Goal: Task Accomplishment & Management: Manage account settings

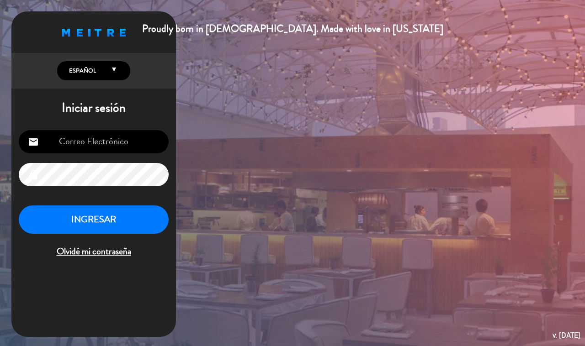
type input "[EMAIL_ADDRESS][DOMAIN_NAME]"
click at [143, 218] on button "INGRESAR" at bounding box center [94, 220] width 150 height 29
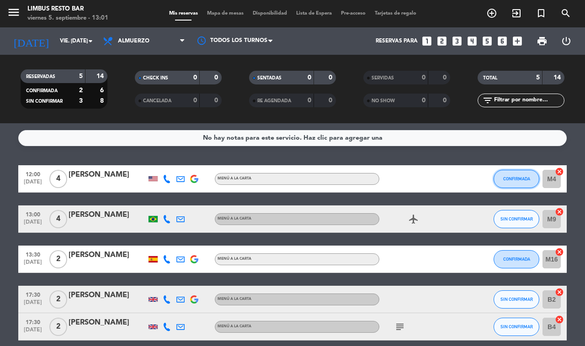
click at [513, 179] on span "CONFIRMADA" at bounding box center [516, 178] width 27 height 5
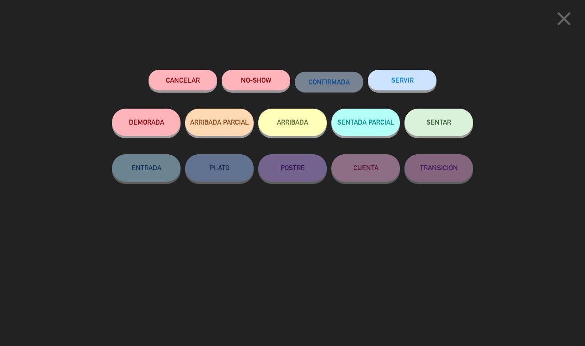
click at [266, 84] on button "NO-SHOW" at bounding box center [256, 80] width 69 height 21
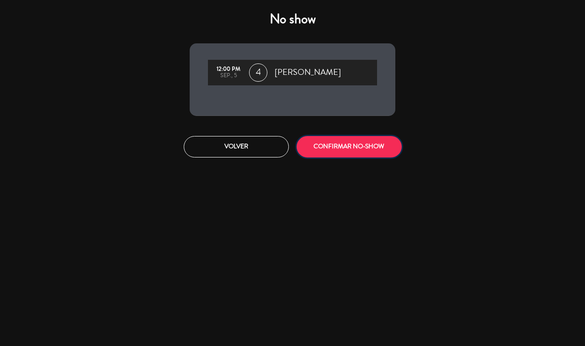
click at [366, 151] on button "CONFIRMAR NO-SHOW" at bounding box center [349, 146] width 105 height 21
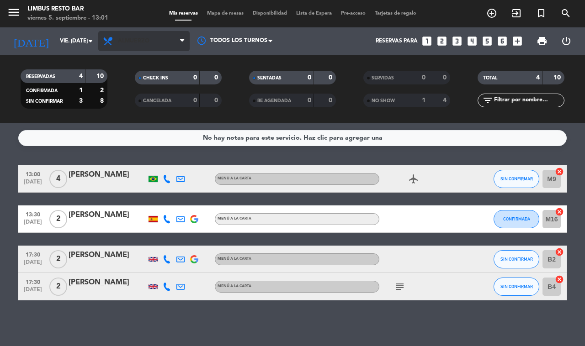
click at [141, 43] on span "Almuerzo" at bounding box center [134, 41] width 32 height 6
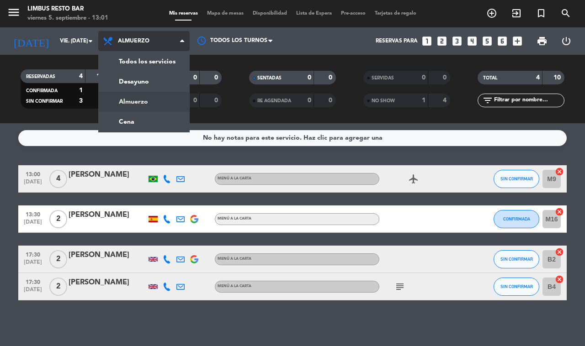
click at [160, 62] on div "menu Limbus Resto Bar viernes 5. septiembre - 13:01 Mis reservas Mapa de mesas …" at bounding box center [292, 61] width 585 height 123
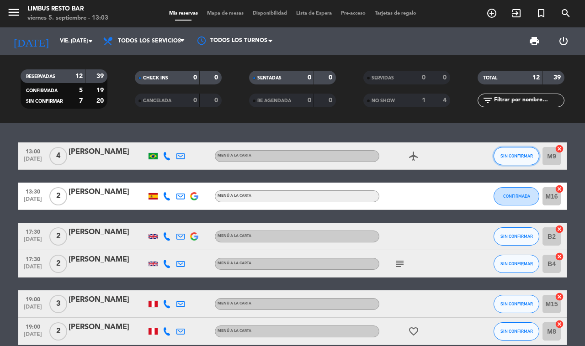
click at [526, 154] on span "SIN CONFIRMAR" at bounding box center [516, 156] width 32 height 5
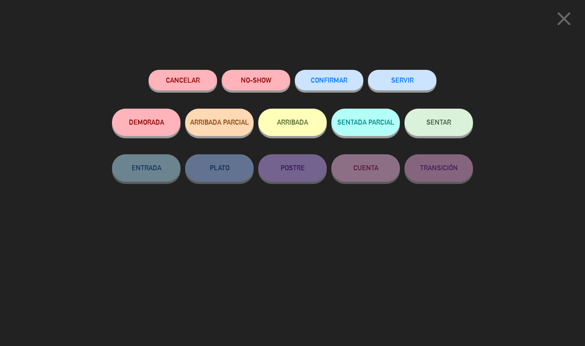
click at [403, 80] on button "SERVIR" at bounding box center [402, 80] width 69 height 21
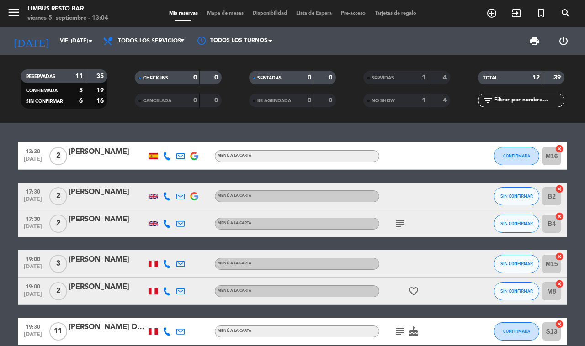
click at [169, 153] on icon at bounding box center [167, 156] width 8 height 8
click at [186, 139] on span at bounding box center [189, 142] width 7 height 7
click at [171, 139] on span "content_paste" at bounding box center [174, 142] width 7 height 7
click at [469, 220] on div at bounding box center [474, 223] width 25 height 27
click at [167, 193] on icon at bounding box center [167, 196] width 8 height 8
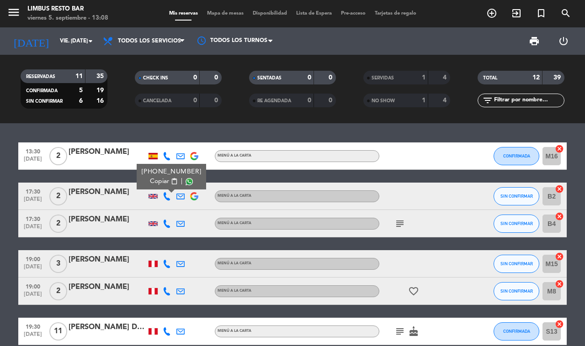
click at [186, 178] on span at bounding box center [189, 181] width 7 height 7
click at [160, 179] on span "Copiar" at bounding box center [159, 182] width 19 height 10
click at [164, 260] on icon at bounding box center [167, 264] width 8 height 8
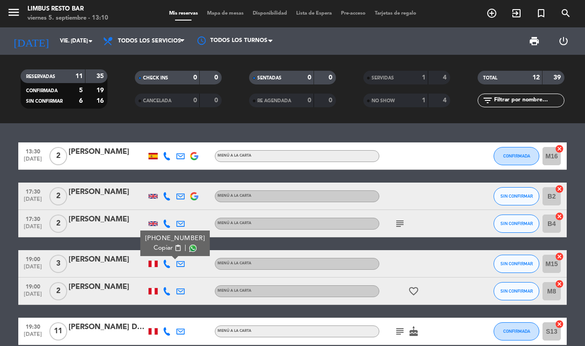
click at [189, 245] on span at bounding box center [192, 248] width 7 height 7
click at [166, 289] on icon at bounding box center [167, 291] width 8 height 8
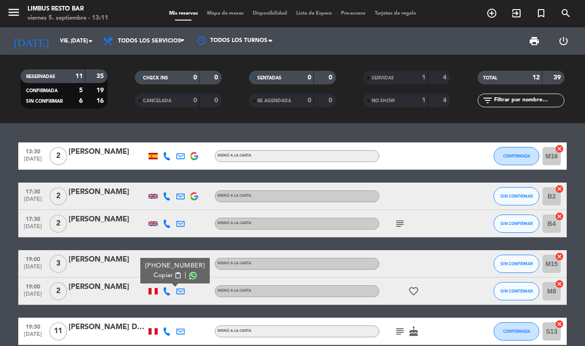
click at [189, 274] on span at bounding box center [192, 275] width 7 height 7
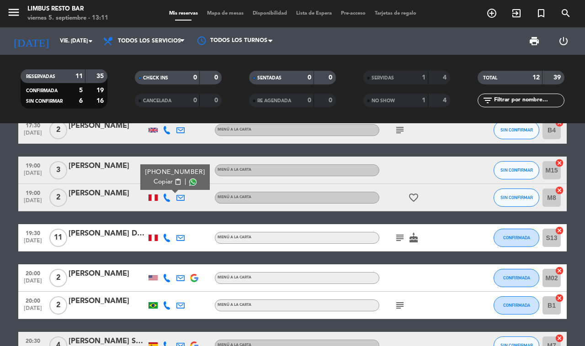
click at [165, 234] on icon at bounding box center [167, 238] width 8 height 8
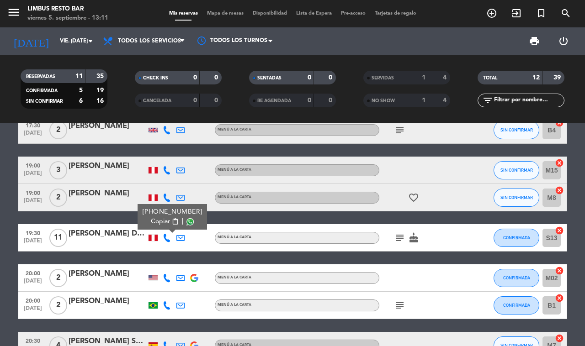
click at [186, 218] on span at bounding box center [189, 221] width 7 height 7
click at [161, 217] on span "Copiar" at bounding box center [160, 222] width 19 height 10
click at [168, 275] on icon at bounding box center [167, 278] width 8 height 8
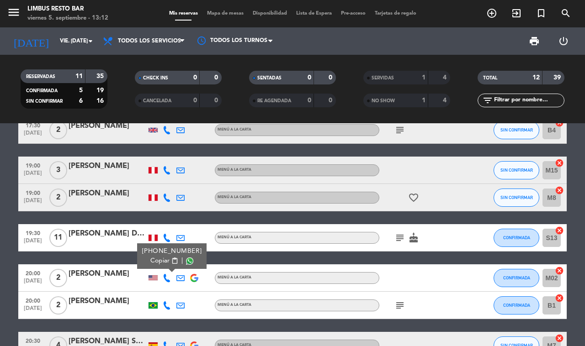
click at [186, 259] on span at bounding box center [189, 261] width 7 height 7
click at [161, 260] on span "Copiar" at bounding box center [159, 261] width 19 height 10
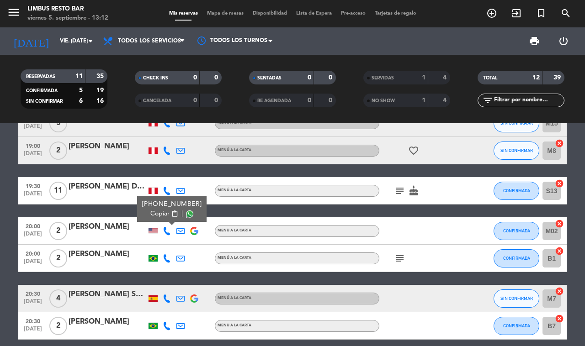
scroll to position [164, 0]
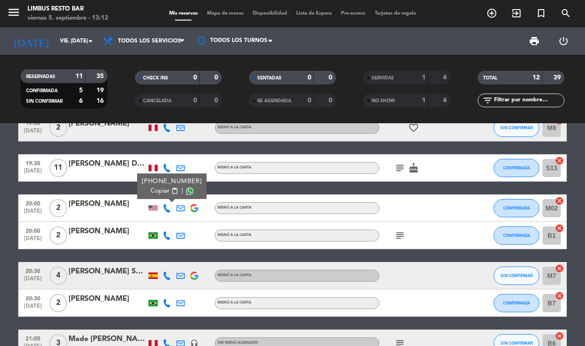
click at [170, 232] on icon at bounding box center [167, 236] width 8 height 8
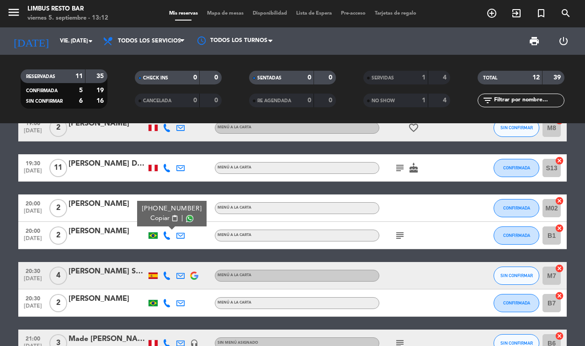
click at [186, 215] on span at bounding box center [189, 218] width 7 height 7
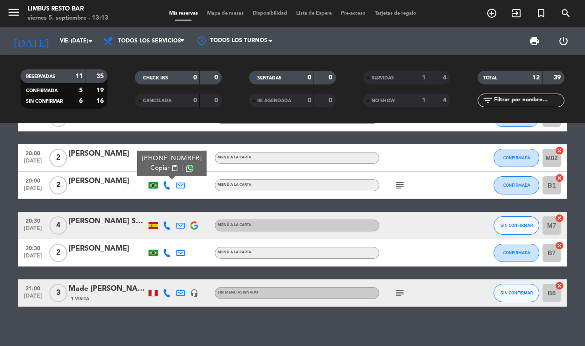
click at [167, 222] on icon at bounding box center [167, 226] width 8 height 8
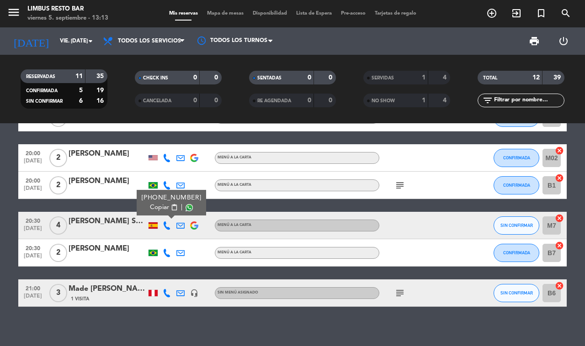
click at [186, 204] on span at bounding box center [189, 207] width 7 height 7
click at [156, 206] on span "Copiar" at bounding box center [159, 208] width 19 height 10
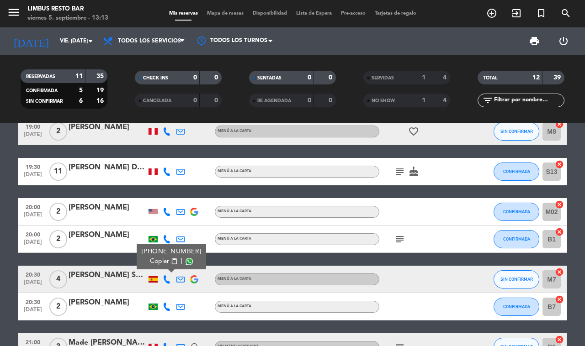
scroll to position [189, 0]
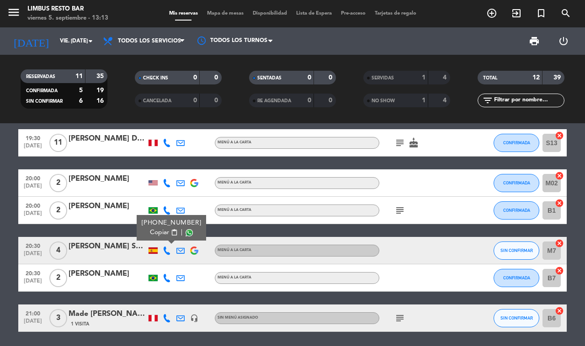
click at [166, 274] on icon at bounding box center [167, 278] width 8 height 8
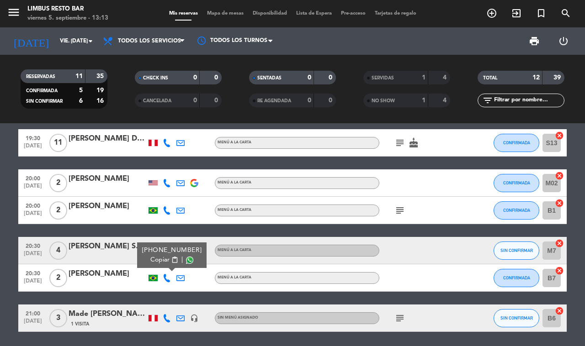
click at [186, 257] on span at bounding box center [189, 260] width 7 height 7
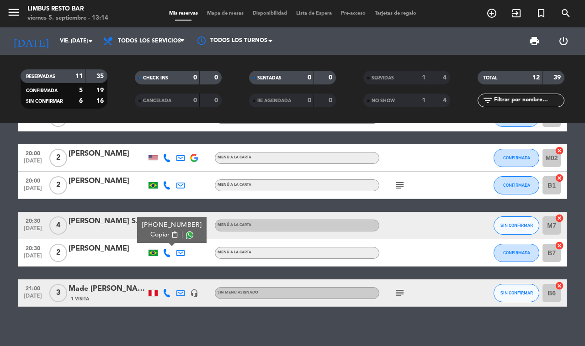
click at [164, 289] on icon at bounding box center [167, 293] width 8 height 8
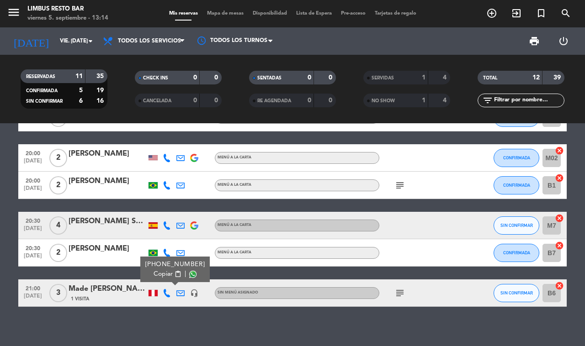
click at [189, 271] on span at bounding box center [192, 274] width 7 height 7
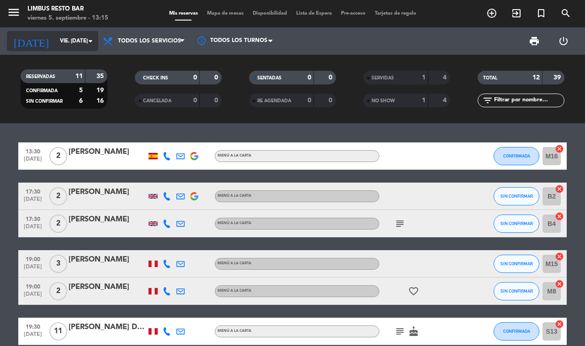
click at [74, 41] on input "vie. [DATE]" at bounding box center [91, 41] width 73 height 16
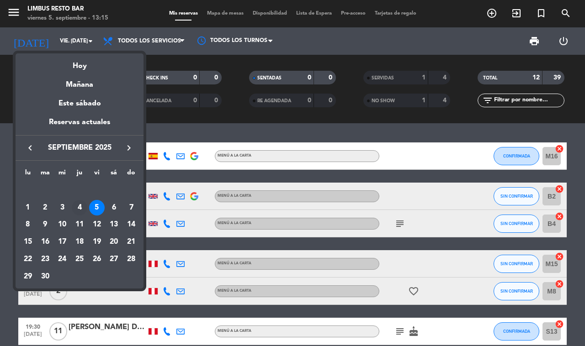
click at [78, 203] on div "4" at bounding box center [80, 208] width 16 height 16
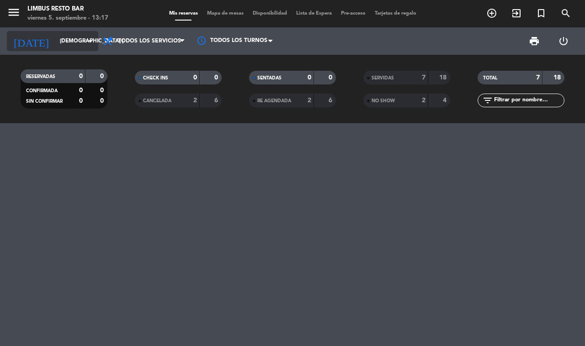
click at [90, 44] on icon "arrow_drop_down" at bounding box center [90, 41] width 11 height 11
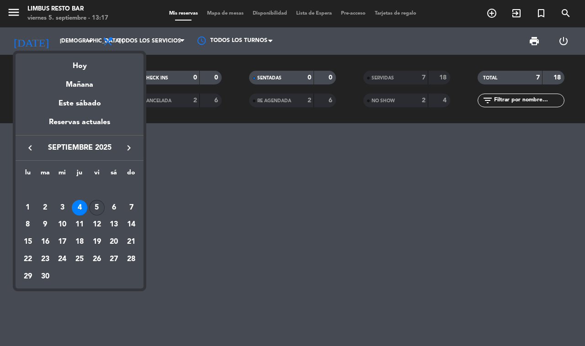
click at [95, 204] on div "5" at bounding box center [97, 208] width 16 height 16
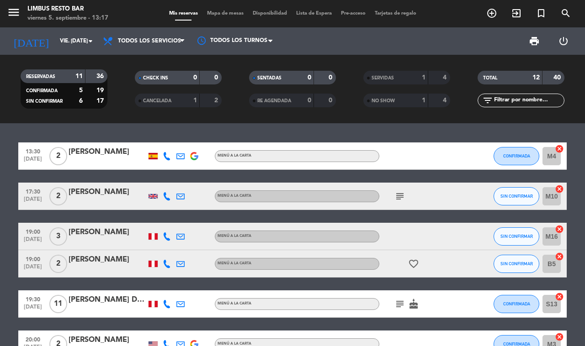
click at [411, 302] on icon "cake" at bounding box center [413, 304] width 11 height 11
click at [404, 303] on icon "subject" at bounding box center [399, 304] width 11 height 11
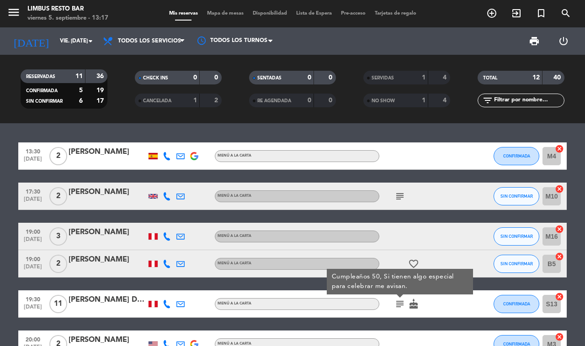
click at [472, 230] on div at bounding box center [474, 236] width 25 height 27
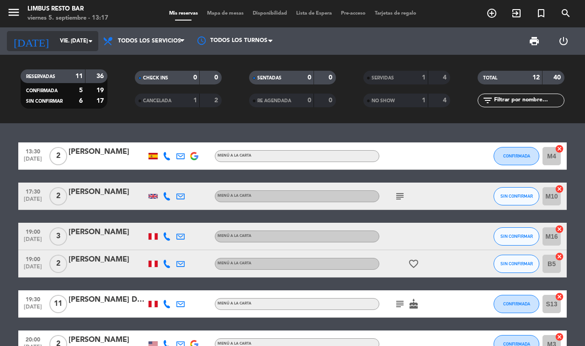
click at [74, 42] on input "vie. [DATE]" at bounding box center [91, 41] width 73 height 16
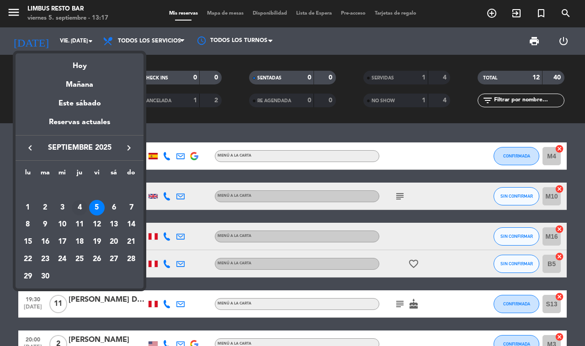
click at [79, 206] on div "4" at bounding box center [80, 208] width 16 height 16
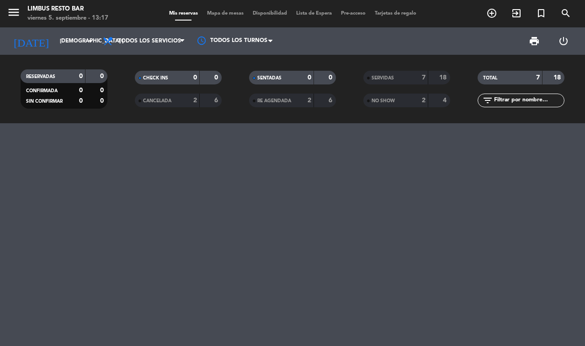
click at [398, 77] on div "SERVIDAS" at bounding box center [387, 78] width 42 height 11
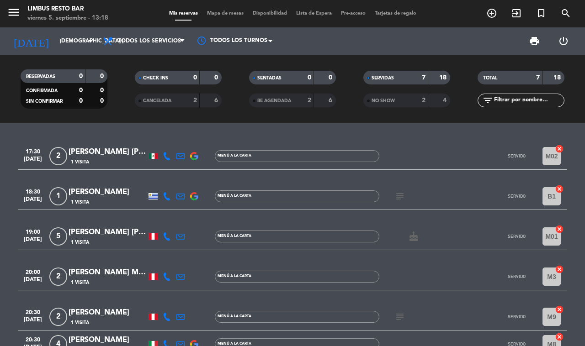
click at [167, 234] on icon at bounding box center [167, 237] width 8 height 8
click at [189, 218] on span at bounding box center [192, 221] width 7 height 7
click at [175, 218] on span "content_paste" at bounding box center [178, 221] width 7 height 7
click at [163, 276] on icon at bounding box center [167, 277] width 8 height 8
click at [160, 259] on span "Copiar" at bounding box center [163, 261] width 19 height 10
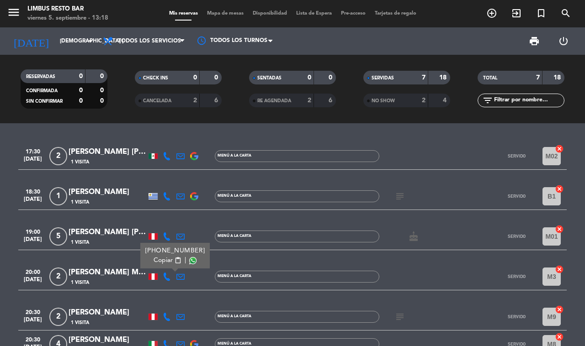
click at [163, 314] on icon at bounding box center [167, 317] width 8 height 8
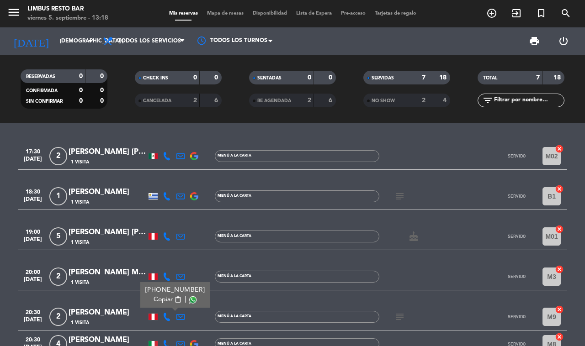
click at [163, 296] on span "Copiar" at bounding box center [163, 300] width 19 height 10
click at [389, 269] on div at bounding box center [420, 276] width 82 height 27
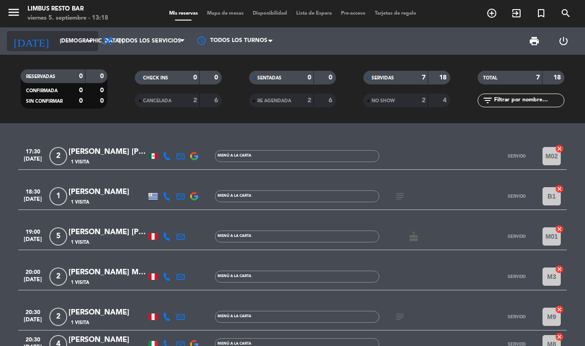
click at [64, 43] on input "[DEMOGRAPHIC_DATA] [DATE]" at bounding box center [91, 41] width 73 height 16
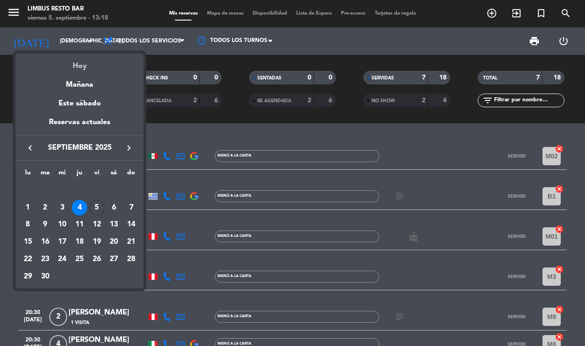
click at [93, 70] on div "Hoy" at bounding box center [80, 62] width 128 height 19
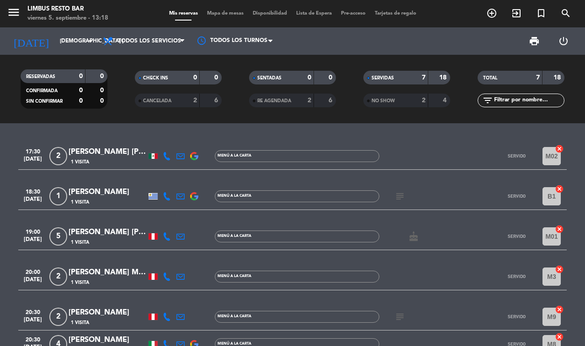
type input "vie. [DATE]"
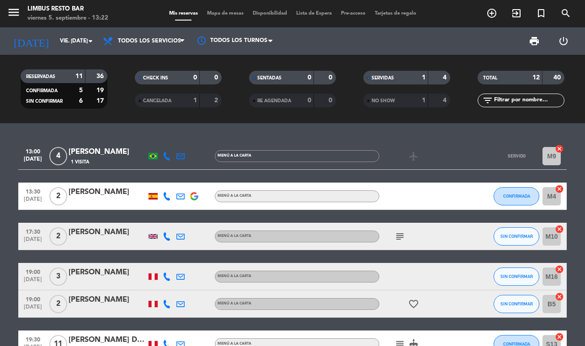
click at [394, 80] on div "SERVIDAS" at bounding box center [387, 78] width 42 height 11
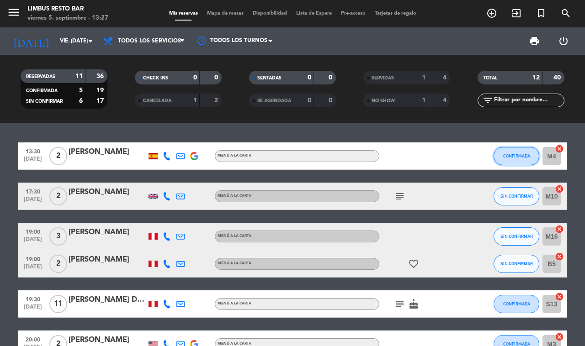
click at [525, 154] on span "CONFIRMADA" at bounding box center [516, 156] width 27 height 5
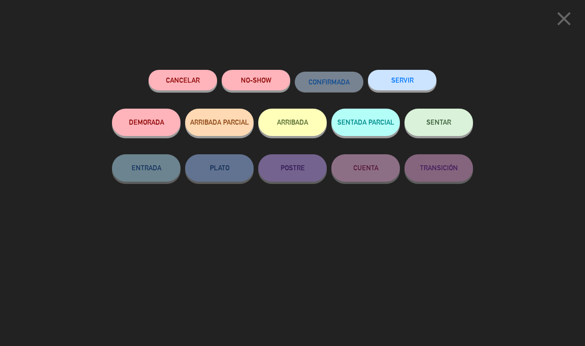
click at [400, 82] on button "SERVIR" at bounding box center [402, 80] width 69 height 21
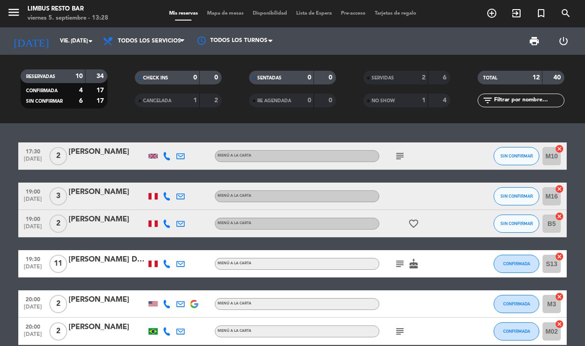
click at [405, 151] on icon "subject" at bounding box center [399, 156] width 11 height 11
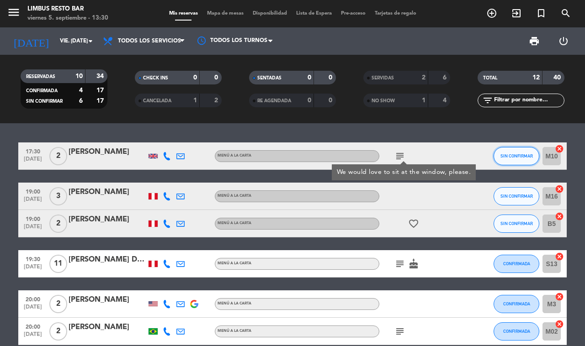
click at [519, 156] on span "SIN CONFIRMAR" at bounding box center [516, 156] width 32 height 5
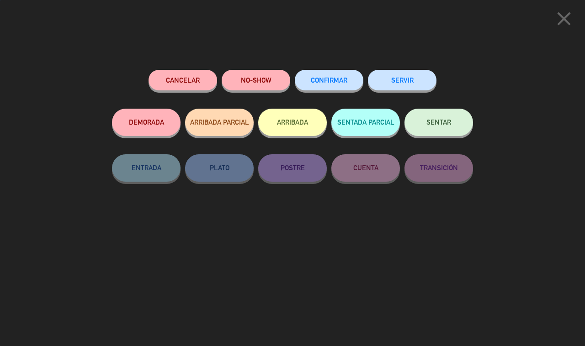
click at [316, 79] on span "CONFIRMAR" at bounding box center [329, 80] width 37 height 8
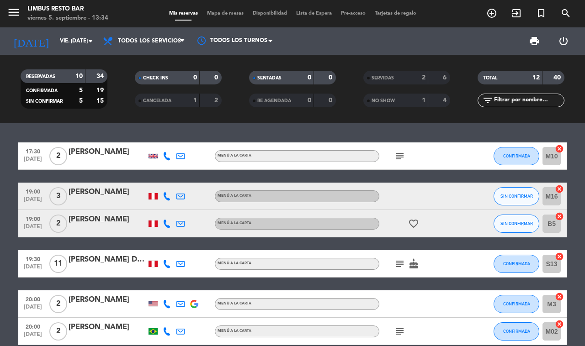
click at [442, 293] on div at bounding box center [420, 304] width 82 height 27
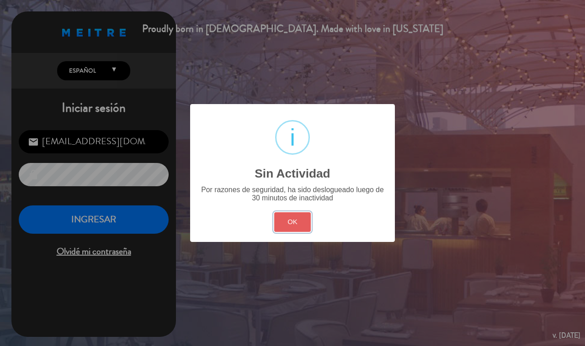
click at [298, 217] on button "OK" at bounding box center [292, 223] width 37 height 20
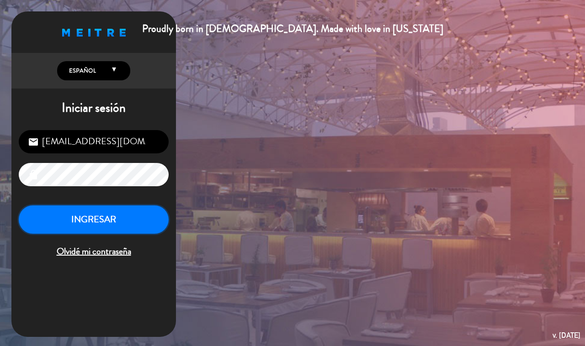
click at [130, 216] on button "INGRESAR" at bounding box center [94, 220] width 150 height 29
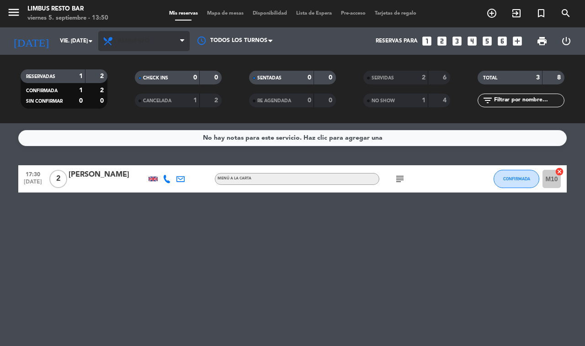
click at [145, 42] on span "Almuerzo" at bounding box center [134, 41] width 32 height 6
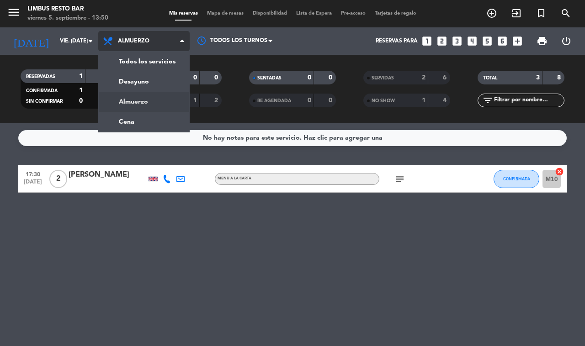
click at [157, 61] on div "menu Limbus Resto Bar viernes 5. septiembre - 13:50 Mis reservas Mapa de mesas …" at bounding box center [292, 61] width 585 height 123
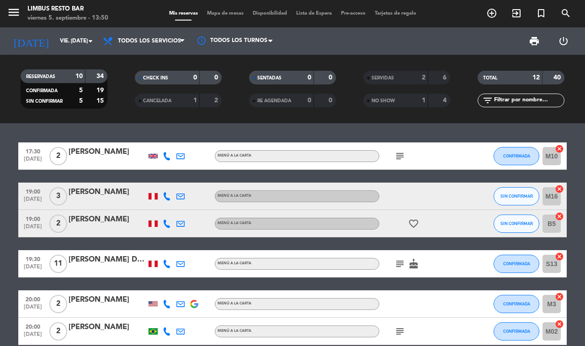
click at [489, 14] on icon "add_circle_outline" at bounding box center [491, 13] width 11 height 11
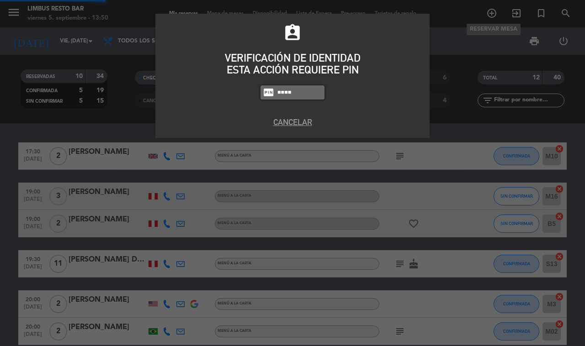
type input "8995"
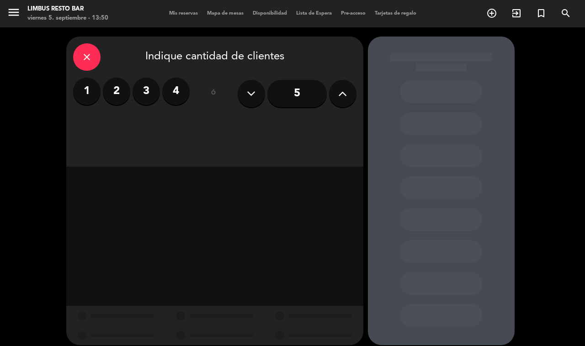
click at [115, 90] on label "2" at bounding box center [116, 91] width 27 height 27
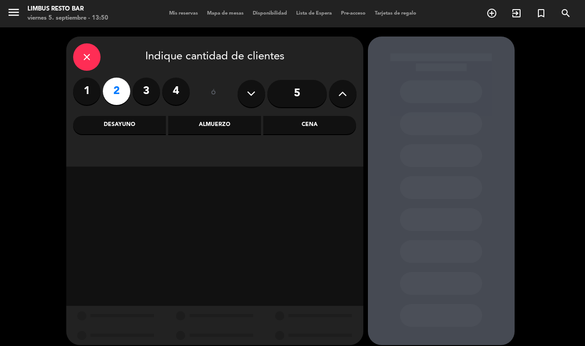
click at [304, 120] on div "Cena" at bounding box center [309, 125] width 93 height 18
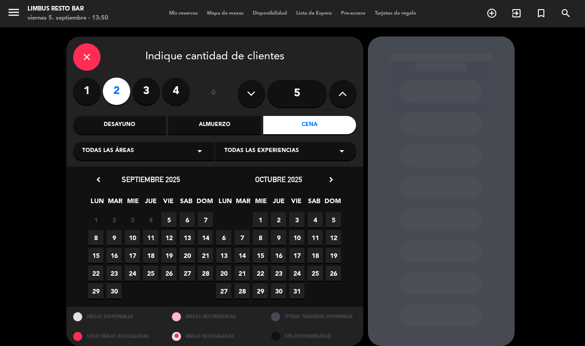
click at [168, 218] on span "5" at bounding box center [168, 220] width 15 height 15
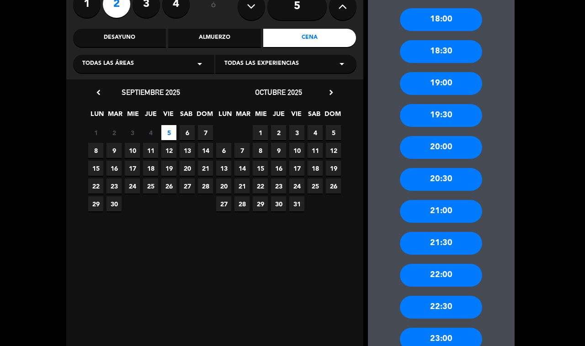
scroll to position [98, 0]
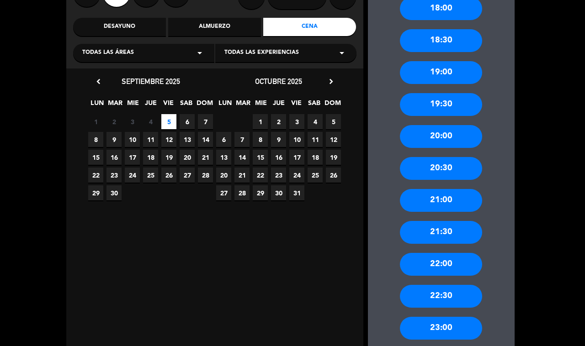
click at [448, 166] on div "20:30" at bounding box center [441, 168] width 82 height 23
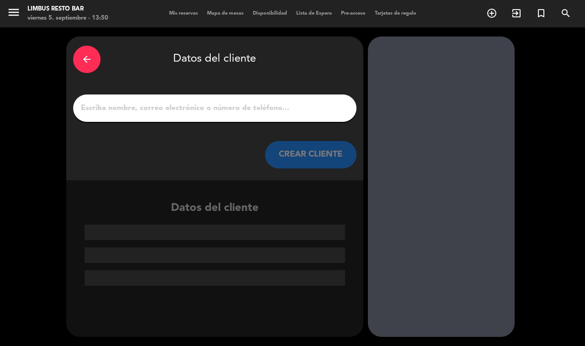
scroll to position [0, 0]
click at [247, 111] on input "1" at bounding box center [215, 108] width 270 height 13
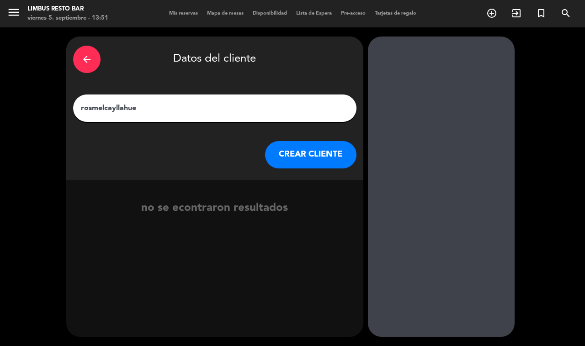
type input "rosmel cayllahue"
click at [176, 110] on input "rosmel cayllahue" at bounding box center [215, 108] width 270 height 13
click at [312, 158] on button "CREAR CLIENTE" at bounding box center [310, 154] width 91 height 27
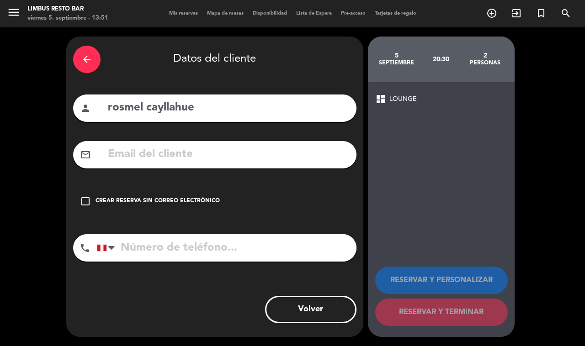
click at [87, 196] on icon "check_box_outline_blank" at bounding box center [85, 201] width 11 height 11
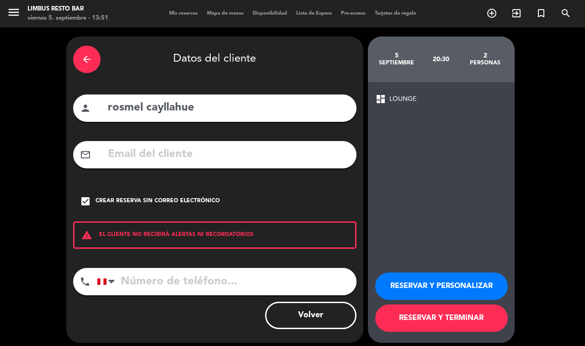
click at [172, 281] on input "tel" at bounding box center [227, 281] width 260 height 27
type input "[PHONE_NUMBER]"
click at [469, 312] on button "RESERVAR Y TERMINAR" at bounding box center [441, 318] width 133 height 27
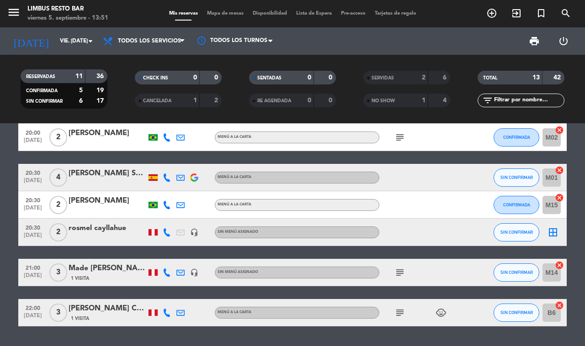
scroll to position [214, 0]
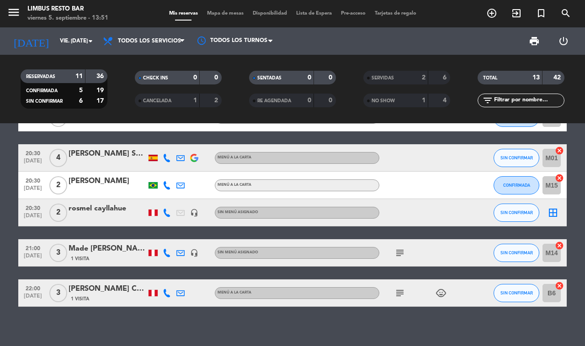
click at [98, 295] on div "1 Visita" at bounding box center [108, 299] width 78 height 8
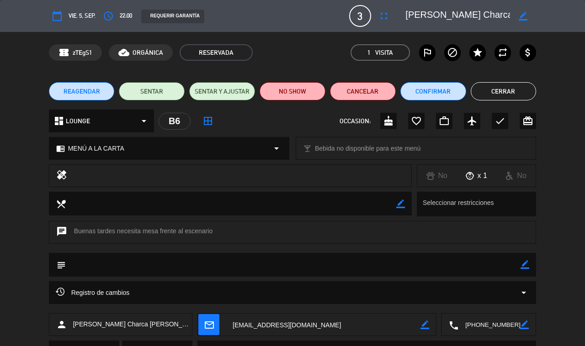
click at [502, 90] on button "Cerrar" at bounding box center [504, 91] width 66 height 18
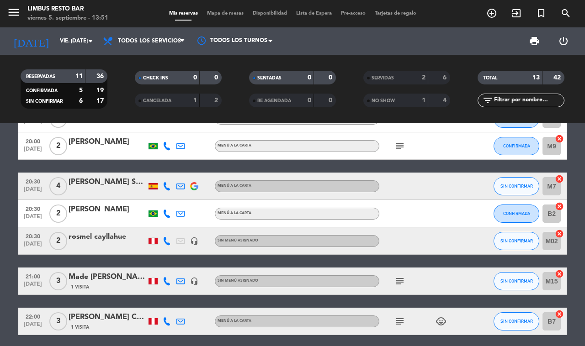
scroll to position [185, 0]
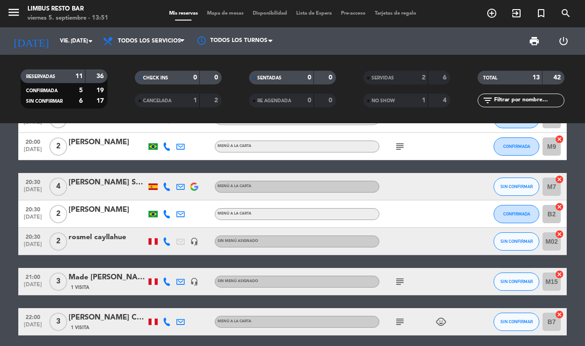
click at [95, 244] on div at bounding box center [108, 247] width 78 height 7
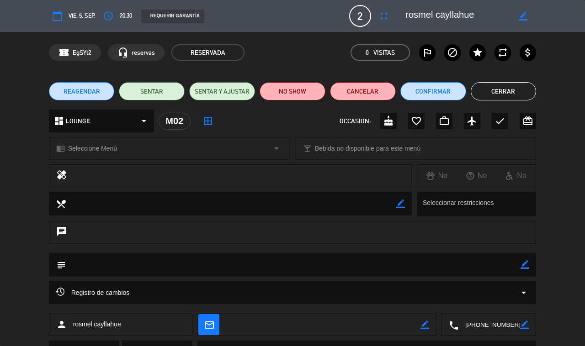
click at [524, 268] on icon "border_color" at bounding box center [525, 265] width 9 height 9
click at [266, 266] on textarea at bounding box center [293, 264] width 455 height 23
click at [131, 265] on textarea at bounding box center [293, 264] width 455 height 23
type textarea "mesa en terraza"
click at [527, 268] on icon at bounding box center [525, 265] width 9 height 9
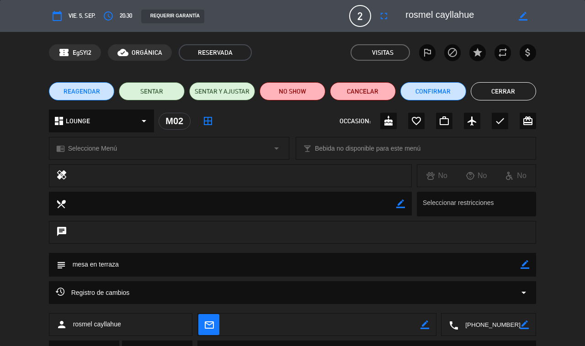
click at [505, 90] on button "Cerrar" at bounding box center [504, 91] width 66 height 18
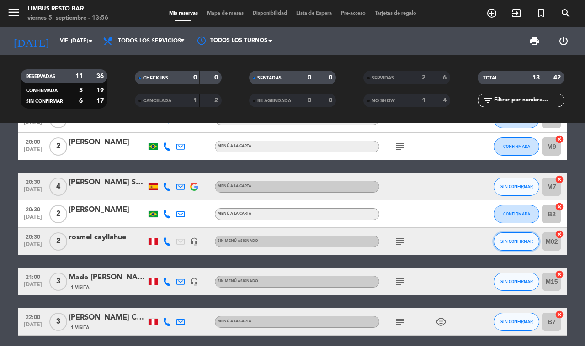
click at [527, 239] on span "SIN CONFIRMAR" at bounding box center [516, 241] width 32 height 5
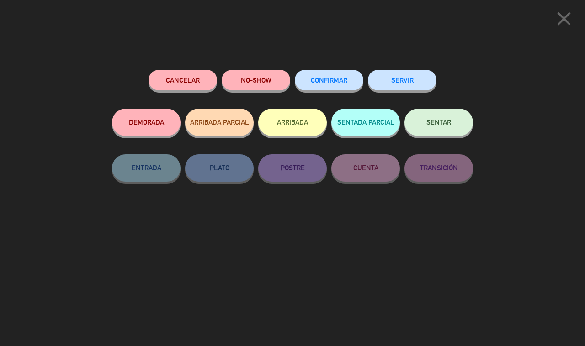
click at [337, 78] on span "CONFIRMAR" at bounding box center [329, 80] width 37 height 8
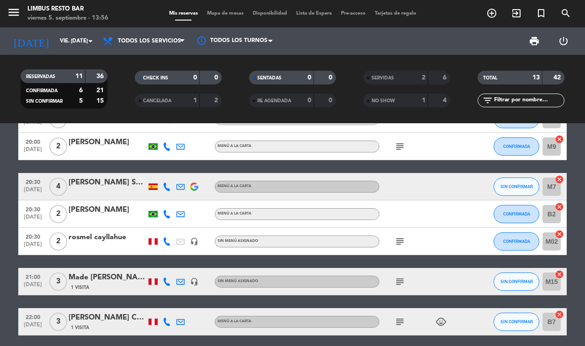
click at [165, 318] on icon at bounding box center [167, 322] width 8 height 8
click at [189, 301] on span at bounding box center [192, 303] width 7 height 7
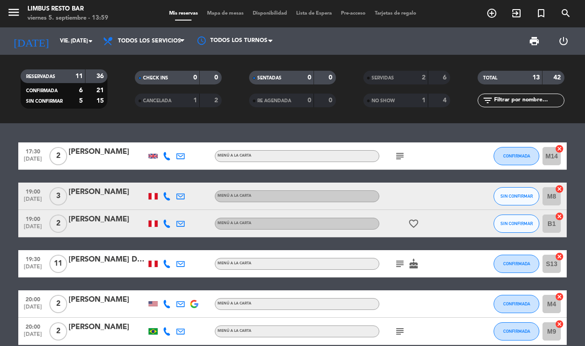
scroll to position [214, 0]
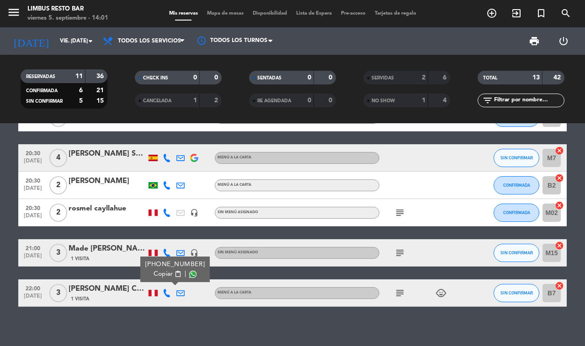
click at [168, 323] on div "17:30 [DATE] 2 [PERSON_NAME] MENÚ A LA CARTA subject CONFIRMADA M14 cancel 19:0…" at bounding box center [292, 234] width 585 height 223
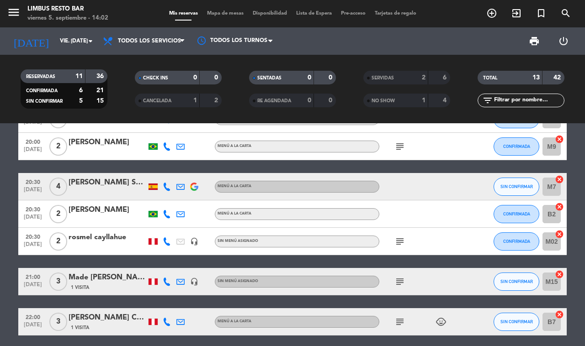
scroll to position [199, 0]
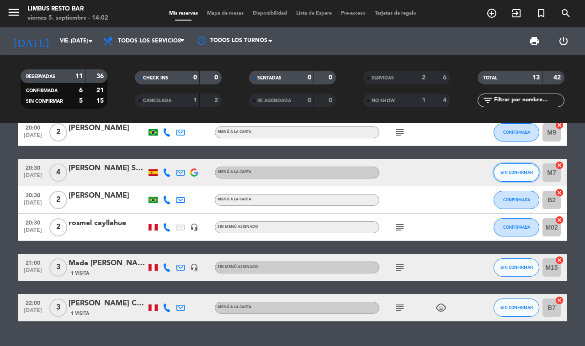
click at [520, 170] on span "SIN CONFIRMAR" at bounding box center [516, 172] width 32 height 5
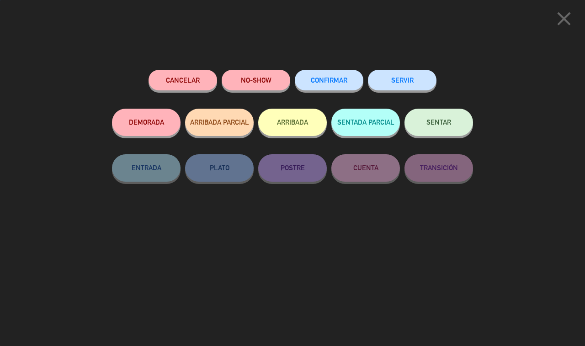
click at [326, 82] on span "CONFIRMAR" at bounding box center [329, 80] width 37 height 8
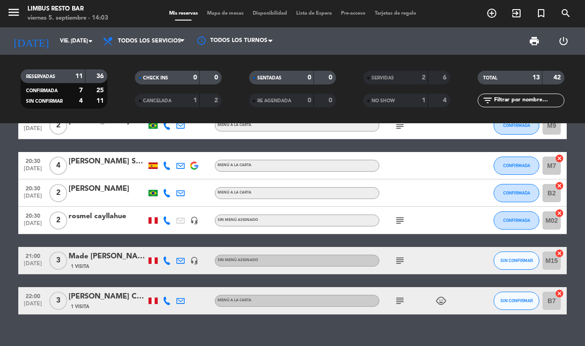
scroll to position [199, 0]
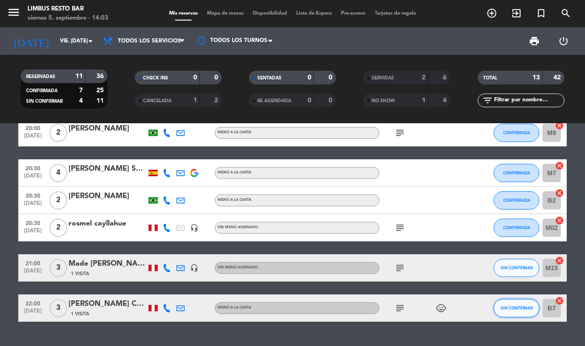
click at [526, 306] on span "SIN CONFIRMAR" at bounding box center [516, 308] width 32 height 5
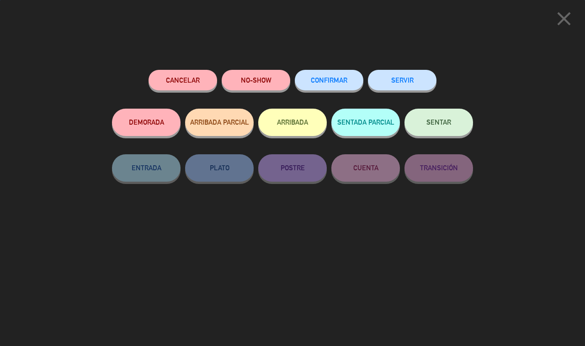
click at [332, 79] on span "CONFIRMAR" at bounding box center [329, 80] width 37 height 8
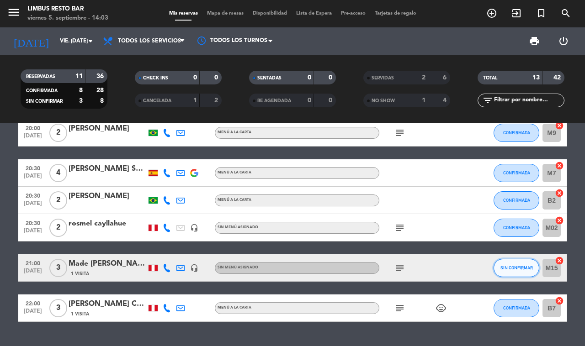
click at [517, 266] on span "SIN CONFIRMAR" at bounding box center [516, 268] width 32 height 5
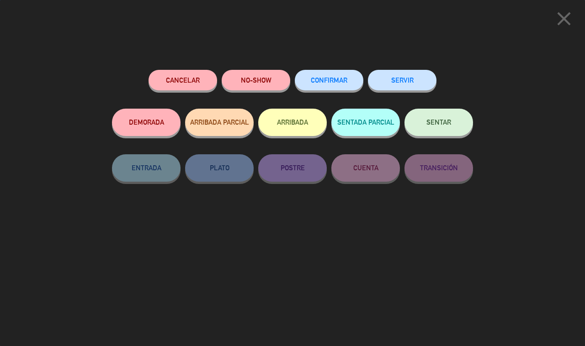
click at [323, 80] on span "CONFIRMAR" at bounding box center [329, 80] width 37 height 8
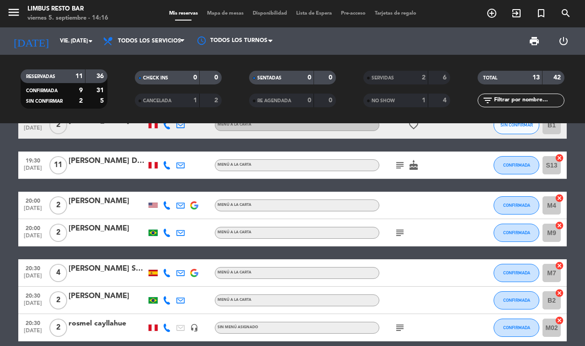
scroll to position [103, 0]
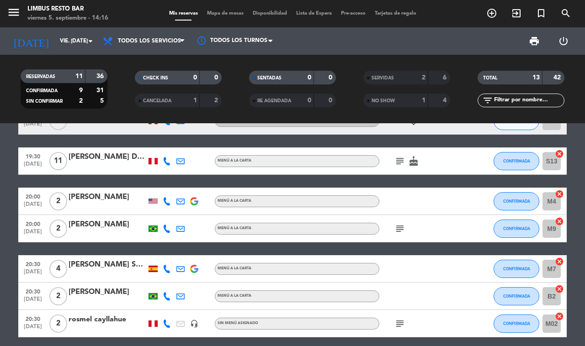
click at [395, 228] on icon "subject" at bounding box center [399, 228] width 11 height 11
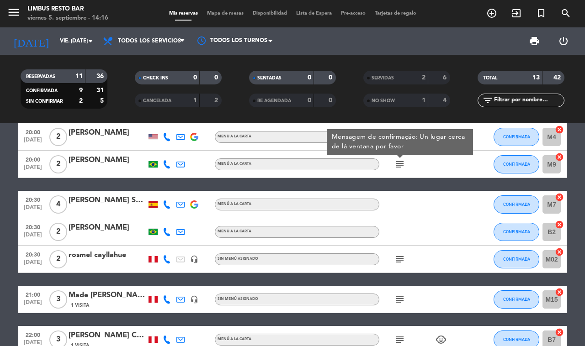
scroll to position [168, 0]
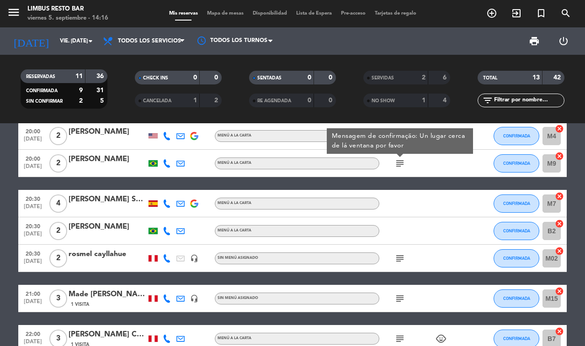
click at [397, 253] on icon "subject" at bounding box center [399, 258] width 11 height 11
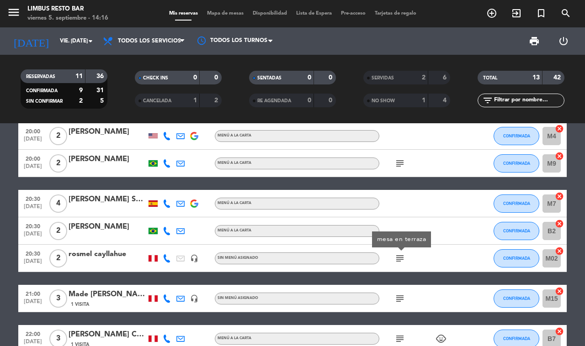
click at [397, 293] on icon "subject" at bounding box center [399, 298] width 11 height 11
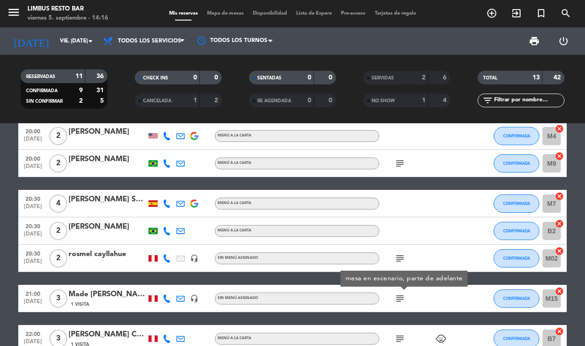
scroll to position [214, 0]
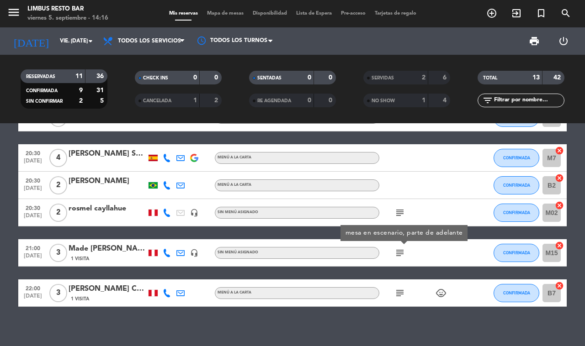
click at [398, 288] on icon "subject" at bounding box center [399, 293] width 11 height 11
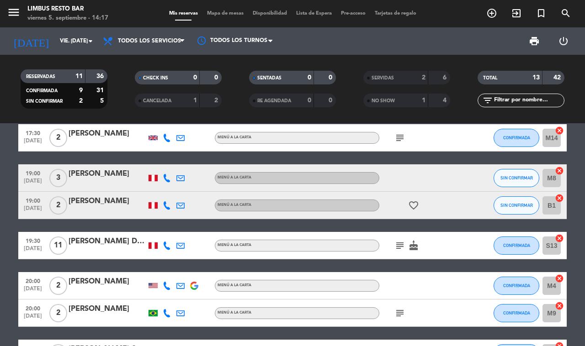
scroll to position [0, 0]
